Goal: Find specific page/section: Find specific page/section

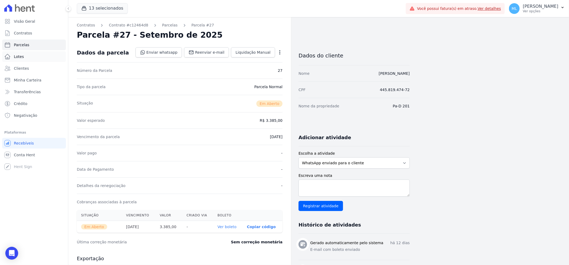
scroll to position [89, 0]
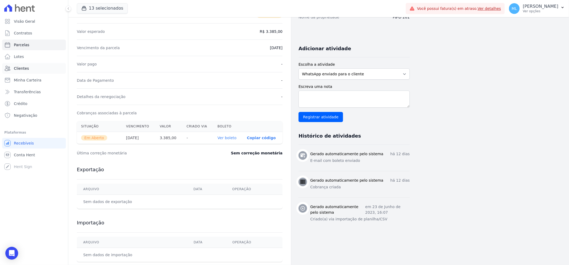
click at [27, 68] on link "Clientes" at bounding box center [34, 68] width 64 height 11
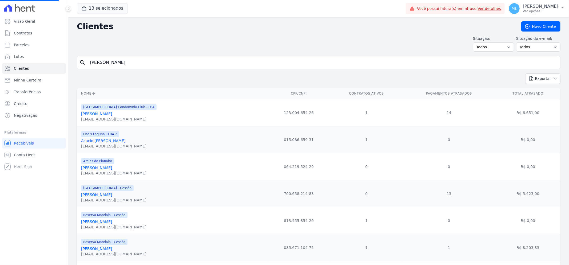
click at [132, 63] on input "[PERSON_NAME]" at bounding box center [322, 62] width 471 height 11
drag, startPoint x: 132, startPoint y: 62, endPoint x: 56, endPoint y: 51, distance: 77.0
click at [60, 53] on div "Visão Geral Contratos [GEOGRAPHIC_DATA] Lotes Clientes Minha Carteira Transferê…" at bounding box center [284, 132] width 569 height 265
click at [97, 58] on div "search" at bounding box center [319, 62] width 484 height 13
click at [104, 62] on input "search" at bounding box center [322, 62] width 471 height 11
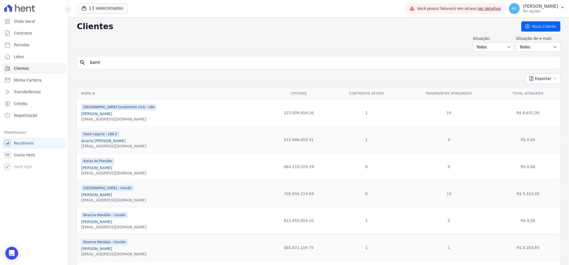
type input "kamila"
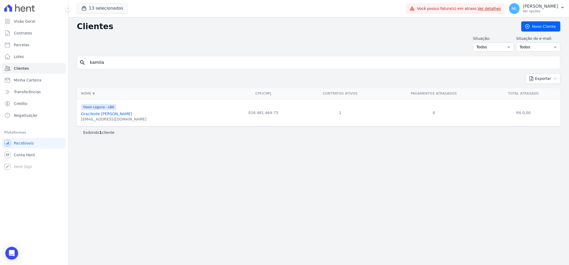
drag, startPoint x: 125, startPoint y: 65, endPoint x: 100, endPoint y: 62, distance: 24.4
click at [105, 63] on input "kamila" at bounding box center [322, 62] width 471 height 11
type input "k"
type input "Kamy"
click at [118, 113] on link "Kamylla De [PERSON_NAME]" at bounding box center [107, 114] width 53 height 4
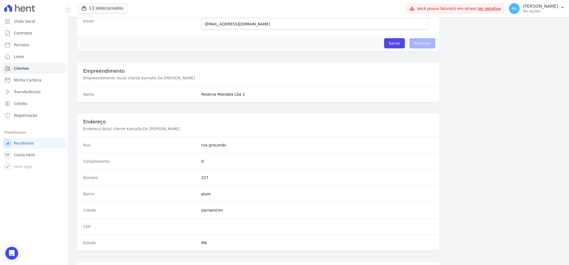
scroll to position [235, 0]
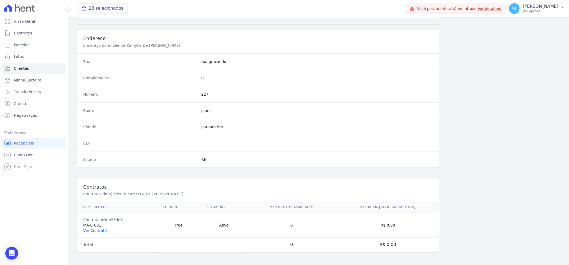
click at [100, 230] on link "Ver Contrato" at bounding box center [94, 230] width 23 height 4
